Goal: Transaction & Acquisition: Subscribe to service/newsletter

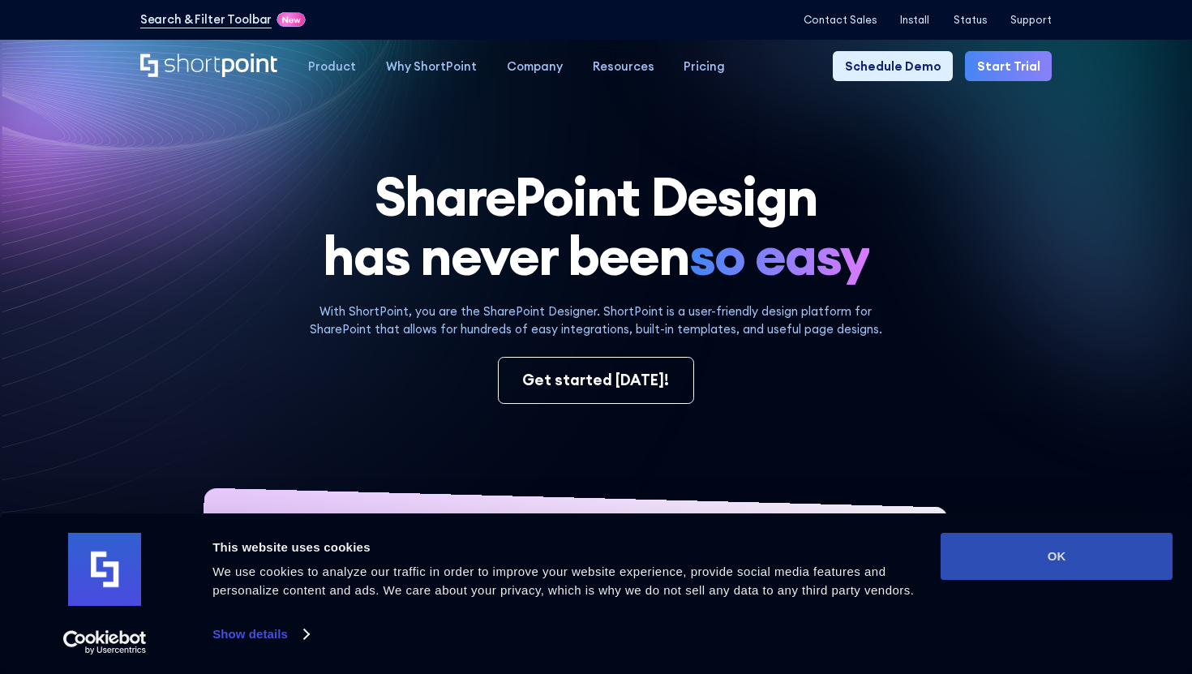
click at [984, 560] on button "OK" at bounding box center [1057, 556] width 232 height 47
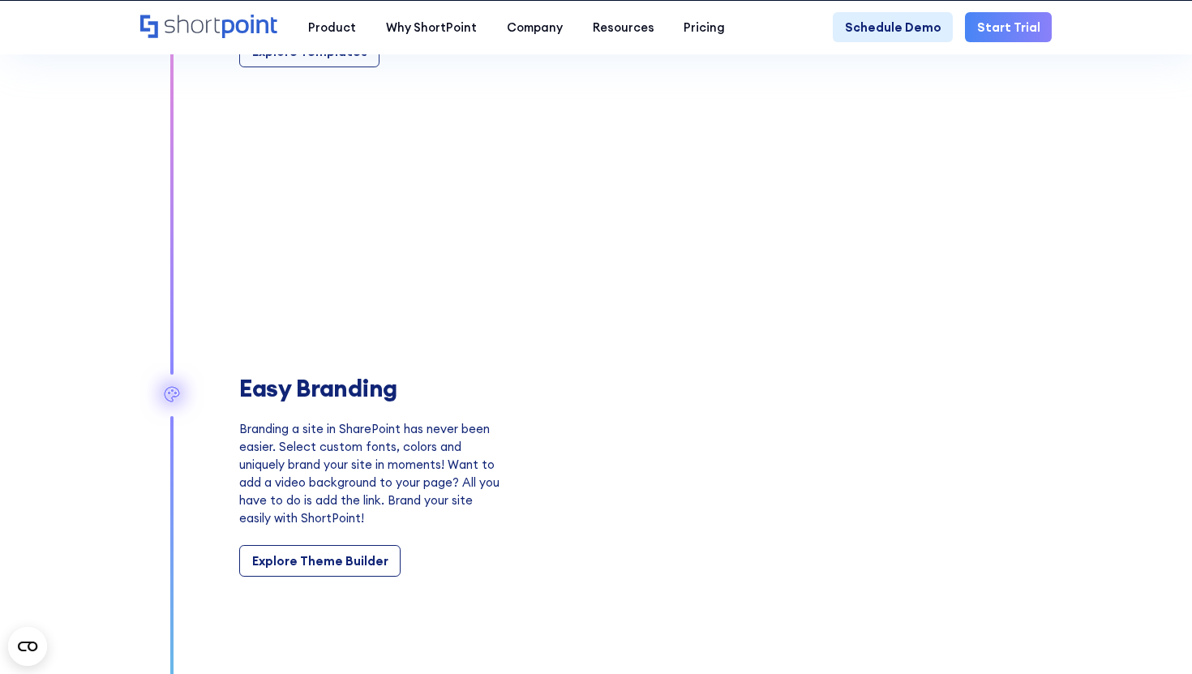
scroll to position [1595, 0]
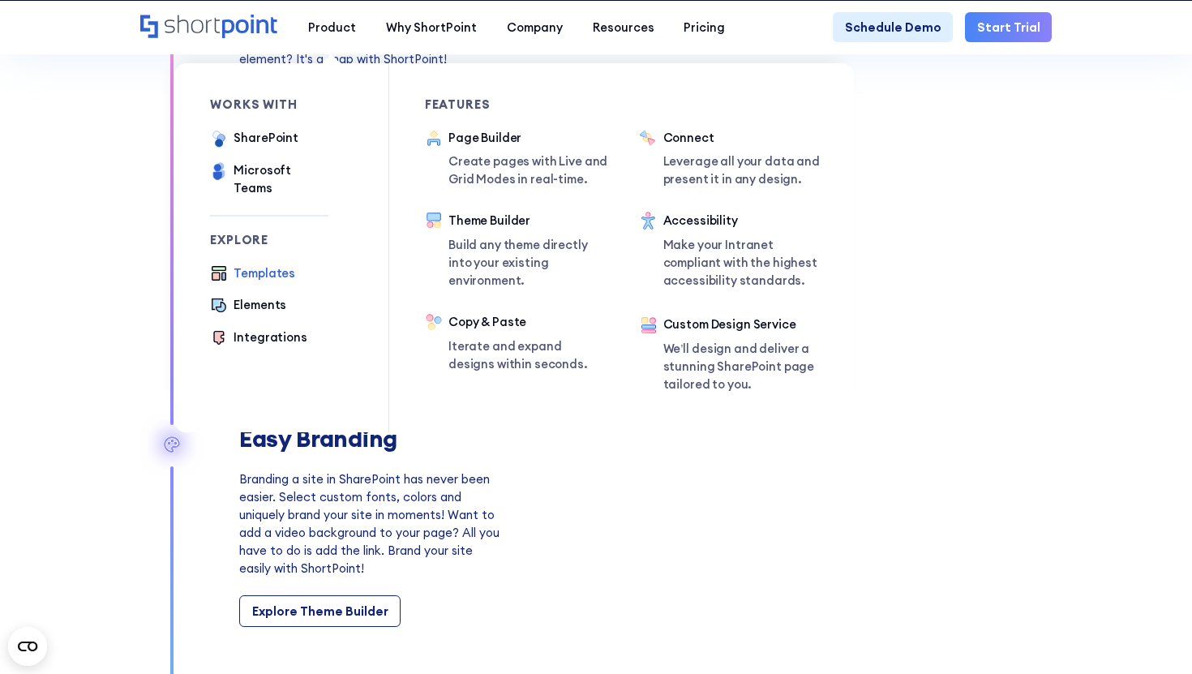
click at [238, 264] on div "Templates" at bounding box center [265, 273] width 62 height 18
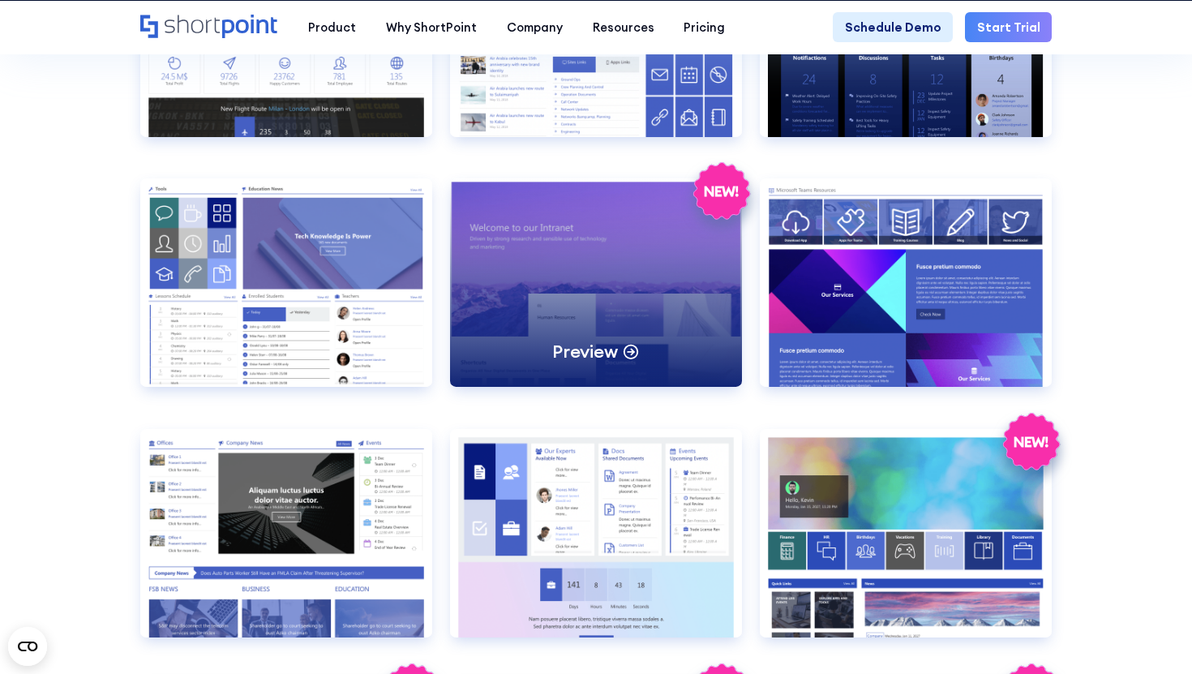
scroll to position [1520, 0]
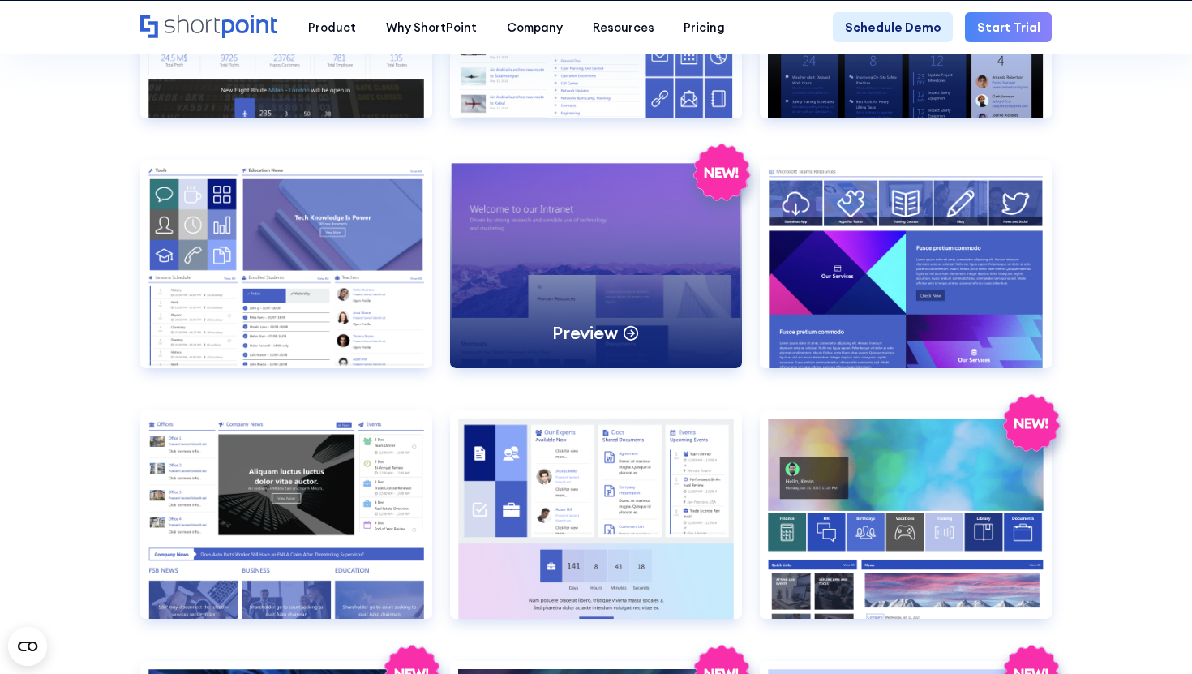
click at [481, 299] on div "Preview" at bounding box center [596, 264] width 292 height 208
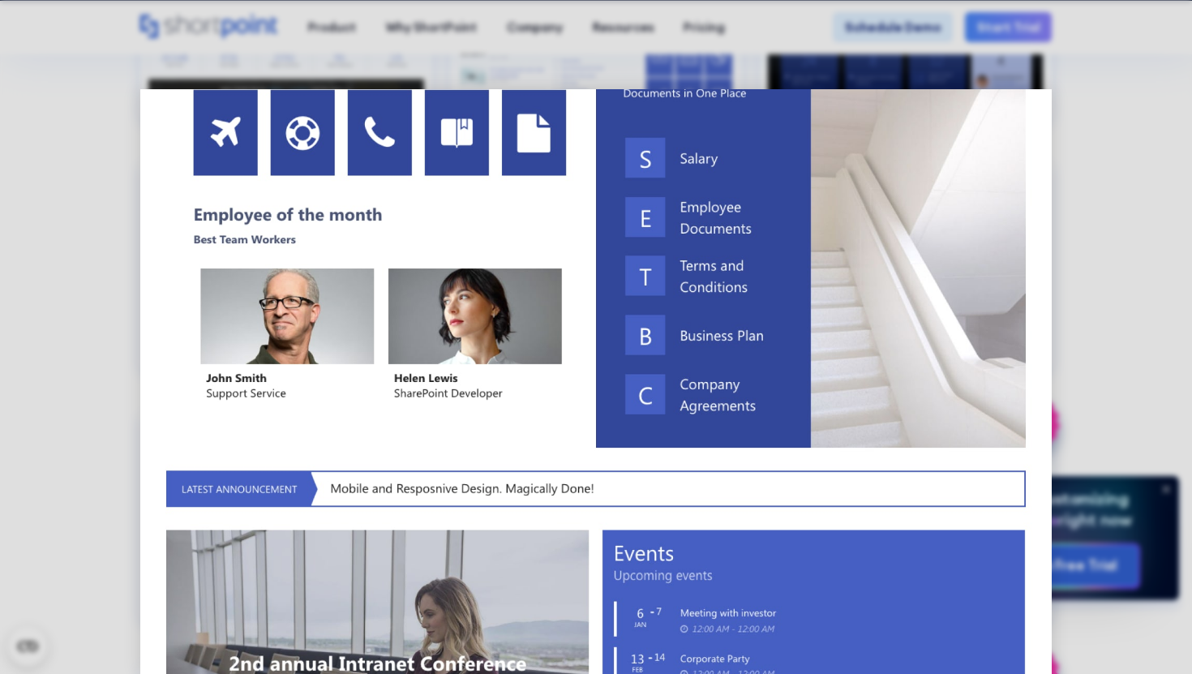
scroll to position [829, 0]
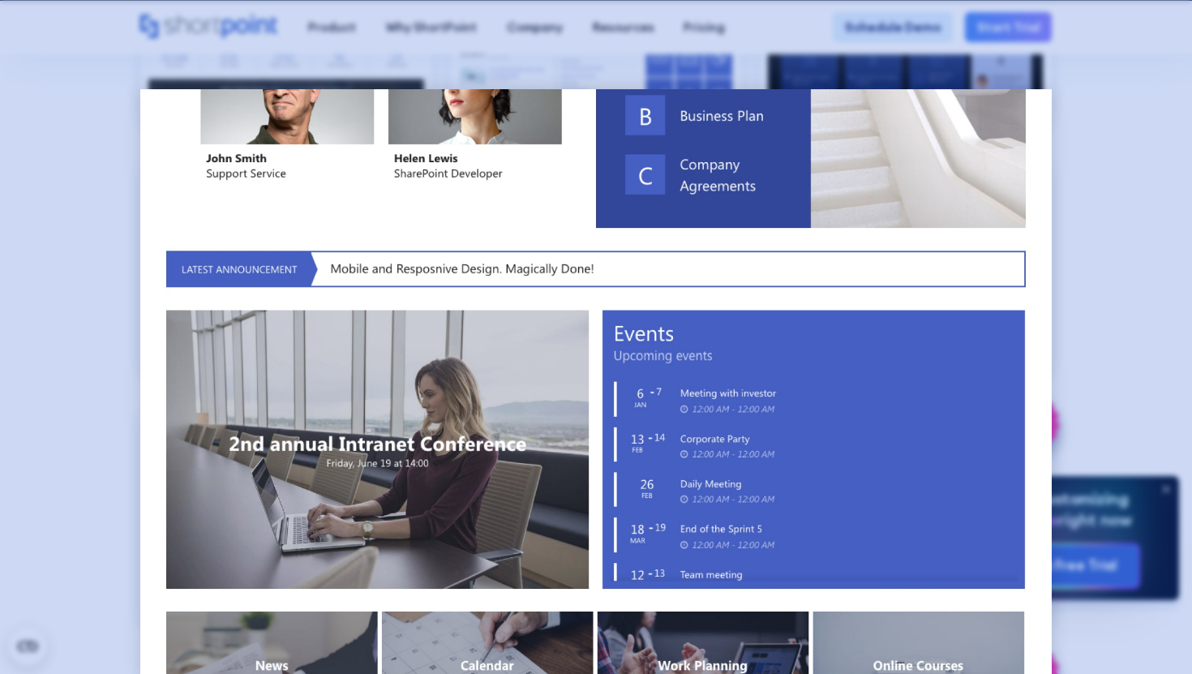
click at [1100, 251] on div at bounding box center [596, 337] width 1192 height 674
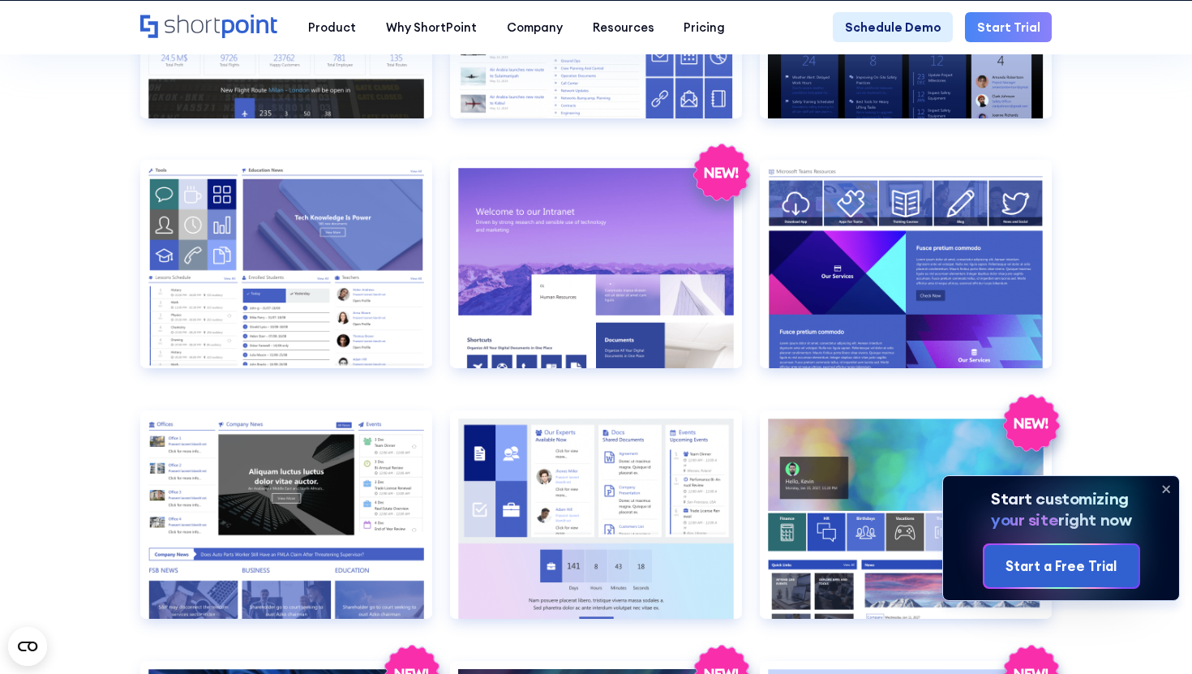
click at [1030, 36] on link "Start Trial" at bounding box center [1008, 27] width 87 height 30
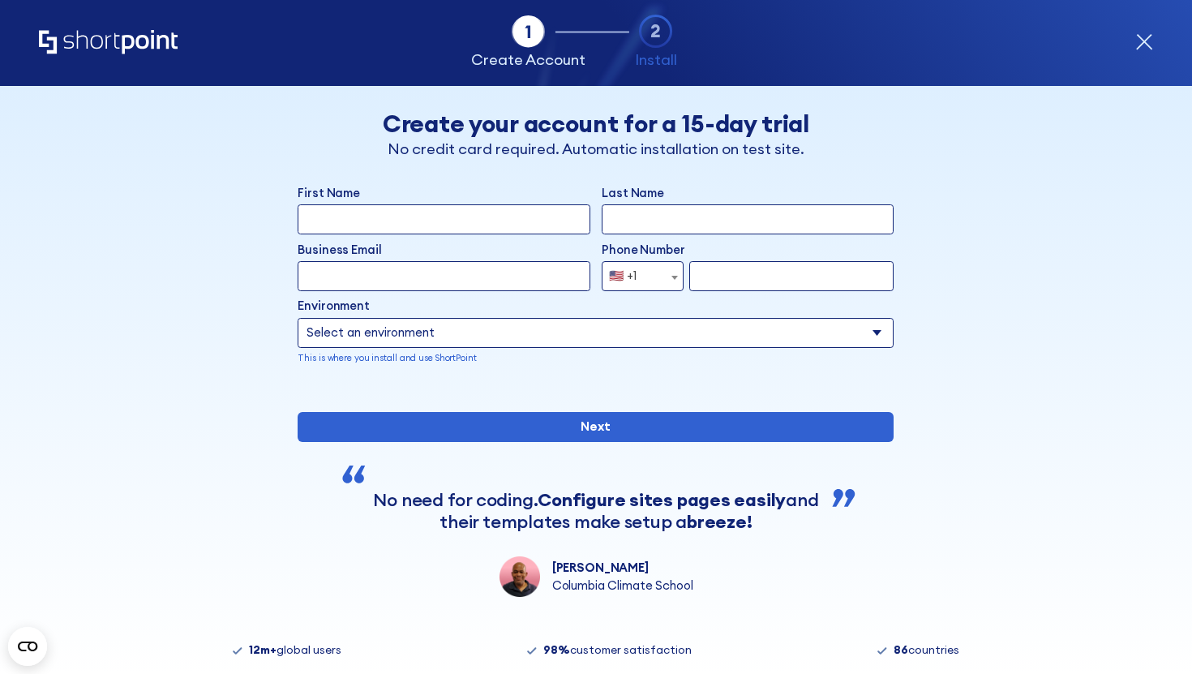
click at [519, 221] on input "First Name" at bounding box center [444, 219] width 292 height 30
type input "luisa"
click at [663, 213] on input "Last Name" at bounding box center [748, 219] width 292 height 30
type input "Silva"
click at [471, 270] on input "Business Email" at bounding box center [444, 276] width 292 height 30
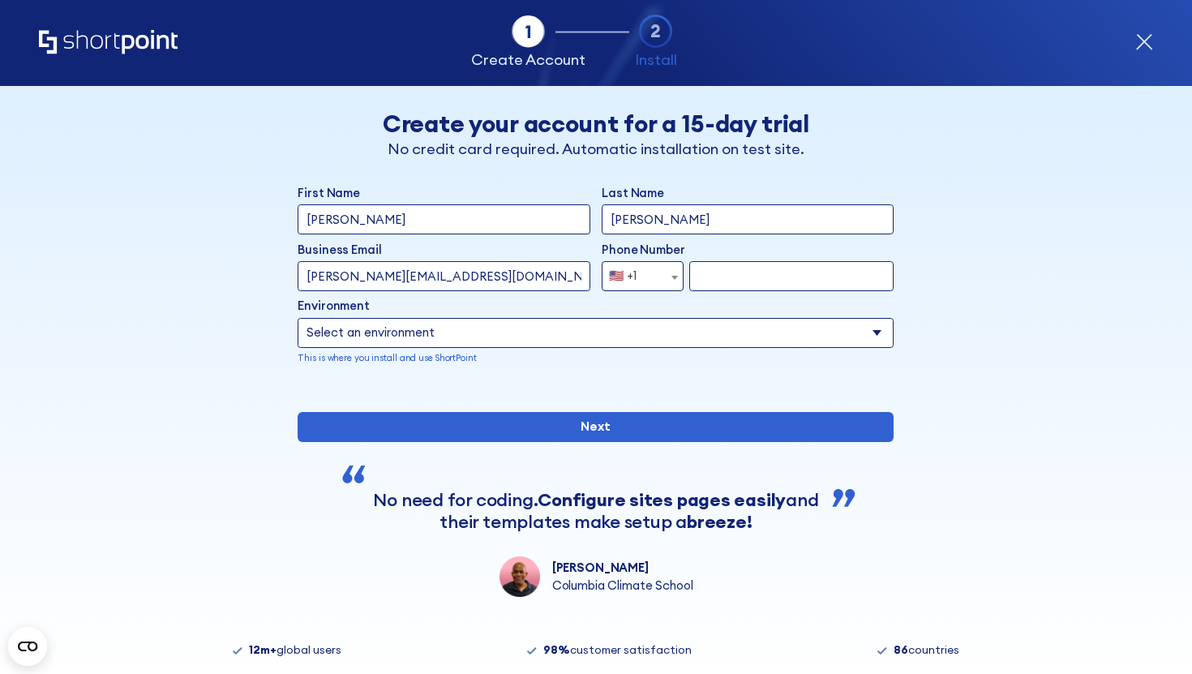
click at [332, 273] on input "luisa@shortpoint.com" at bounding box center [444, 276] width 292 height 30
type input "luisa+34@shortpoint.com"
click at [768, 281] on input "form" at bounding box center [791, 276] width 204 height 30
type input "932723834"
click at [624, 270] on div "🇺🇸 +1" at bounding box center [623, 276] width 28 height 30
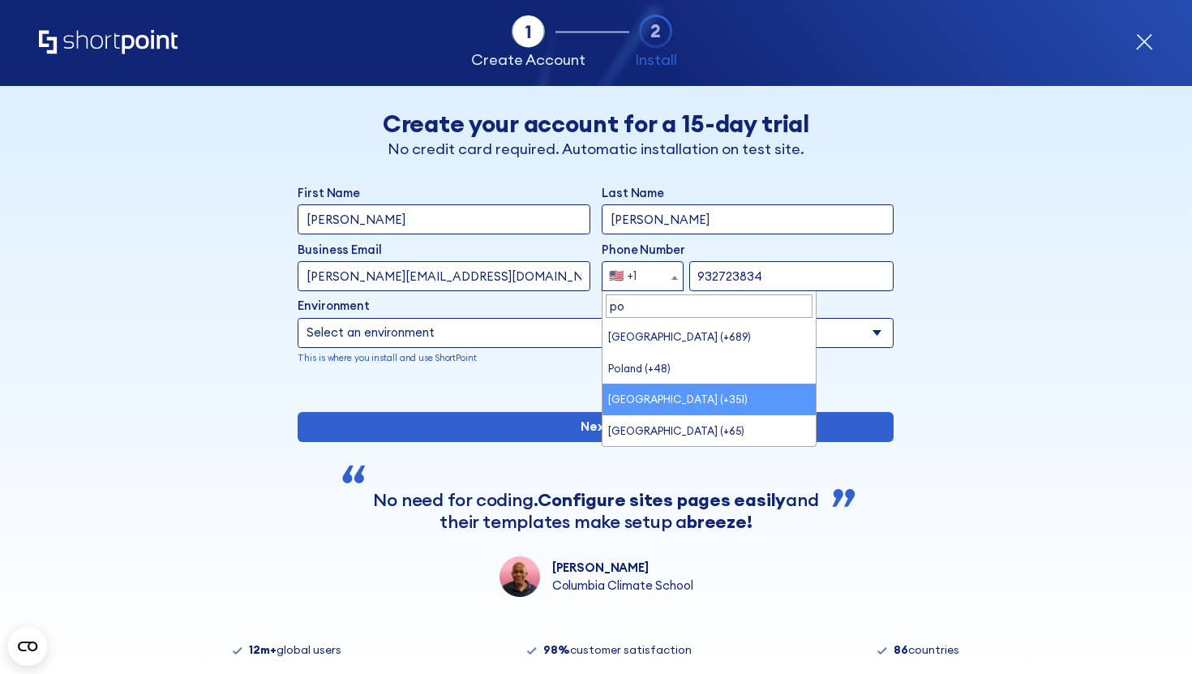
type input "po"
select select "+351"
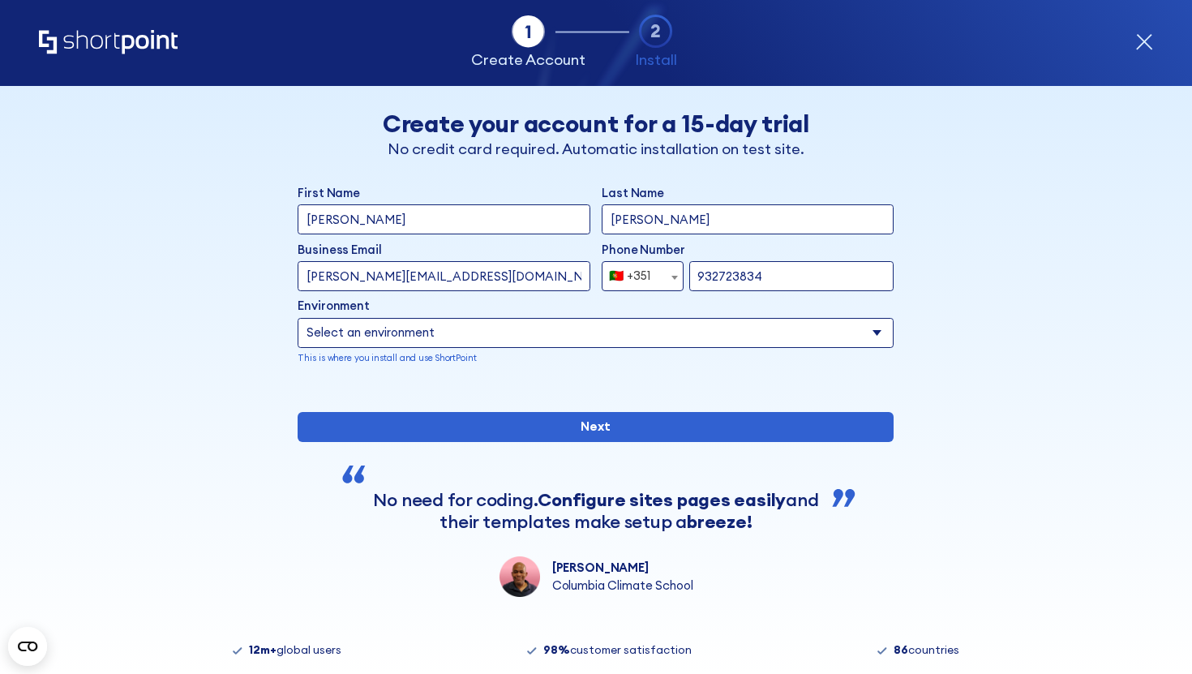
click at [562, 339] on select "Select an environment Microsoft 365 SharePoint Online SharePoint 2019 (On-Premi…" at bounding box center [596, 333] width 596 height 30
select select "Microsoft 365"
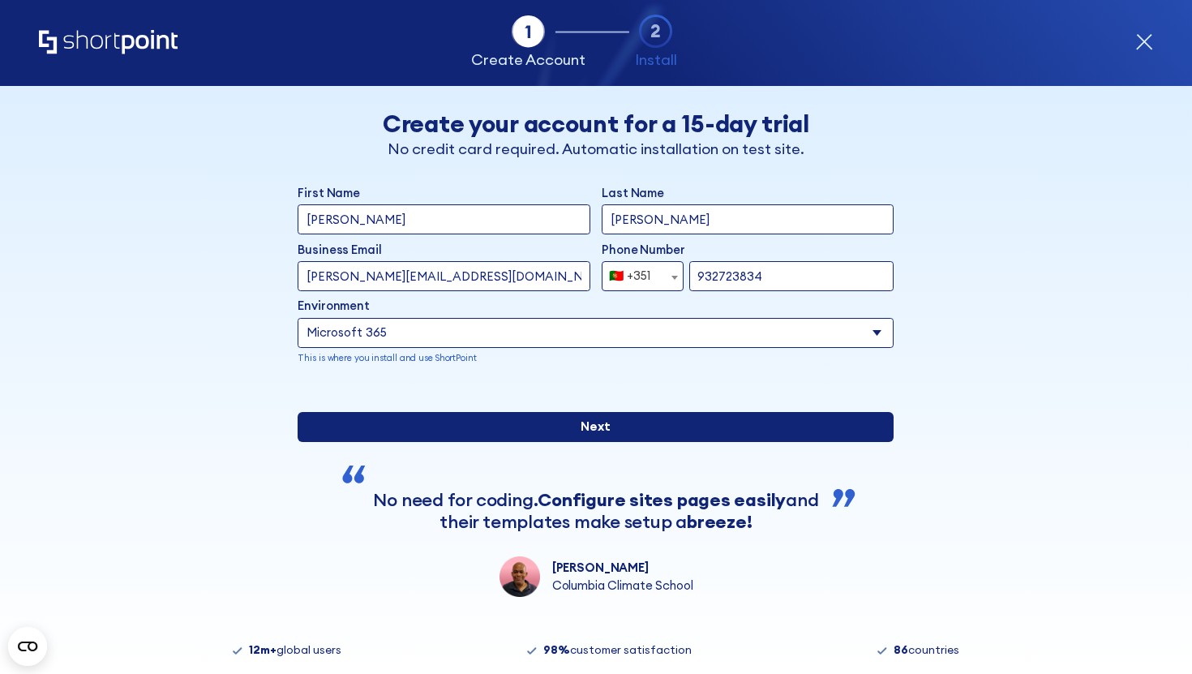
click at [561, 442] on input "Next" at bounding box center [596, 427] width 596 height 30
